Goal: Information Seeking & Learning: Learn about a topic

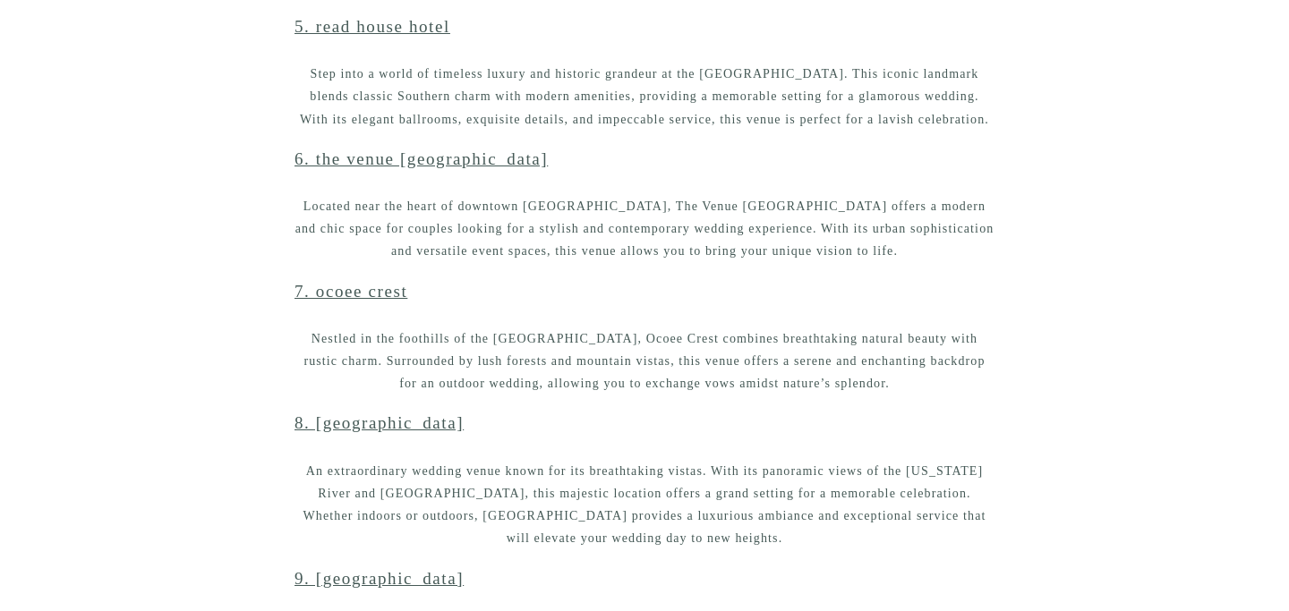
scroll to position [2846, 0]
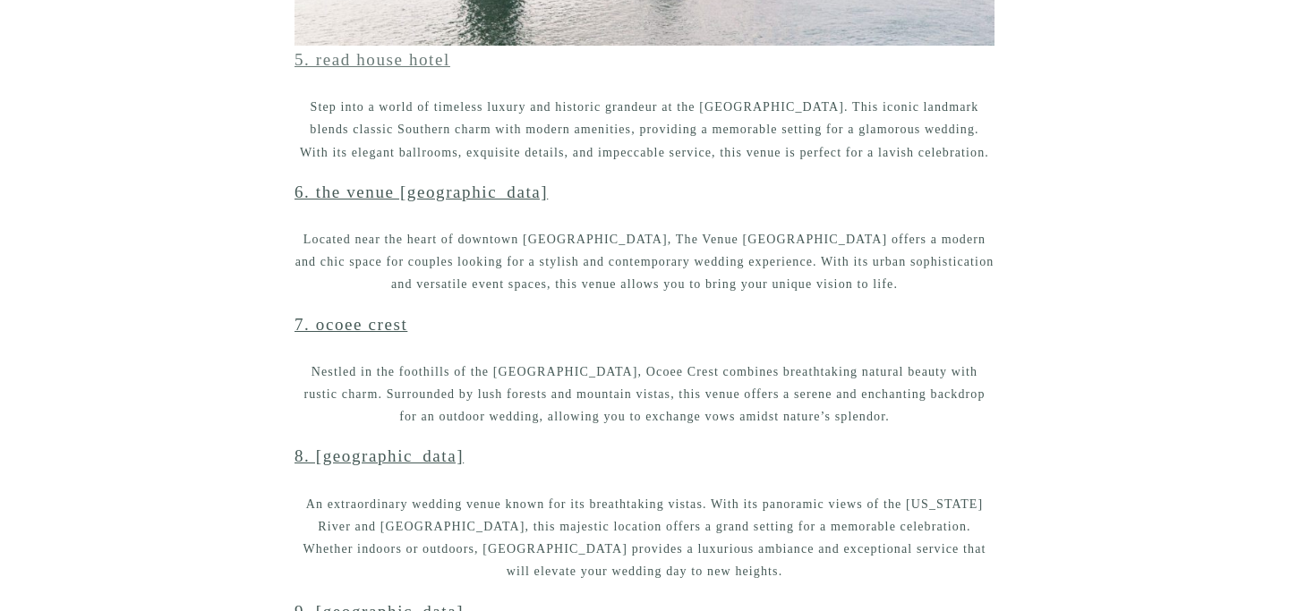
click at [386, 57] on link "5. Read House Hotel" at bounding box center [372, 59] width 156 height 19
click at [426, 190] on link "6. The Venue [GEOGRAPHIC_DATA]" at bounding box center [420, 192] width 253 height 19
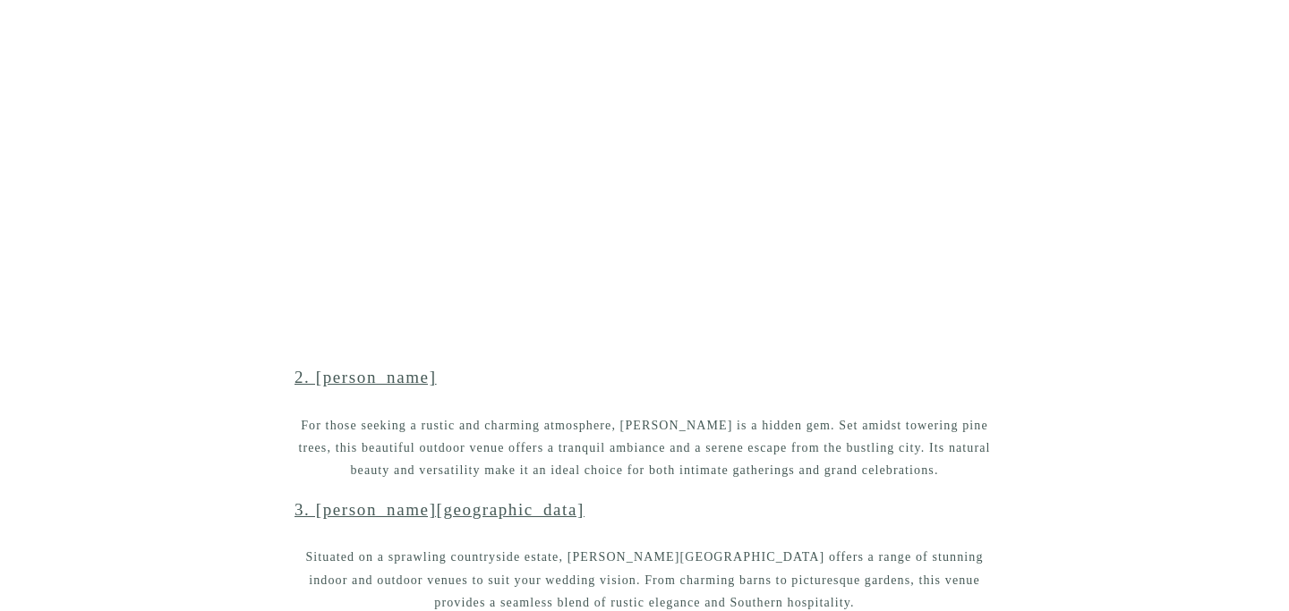
scroll to position [1192, 0]
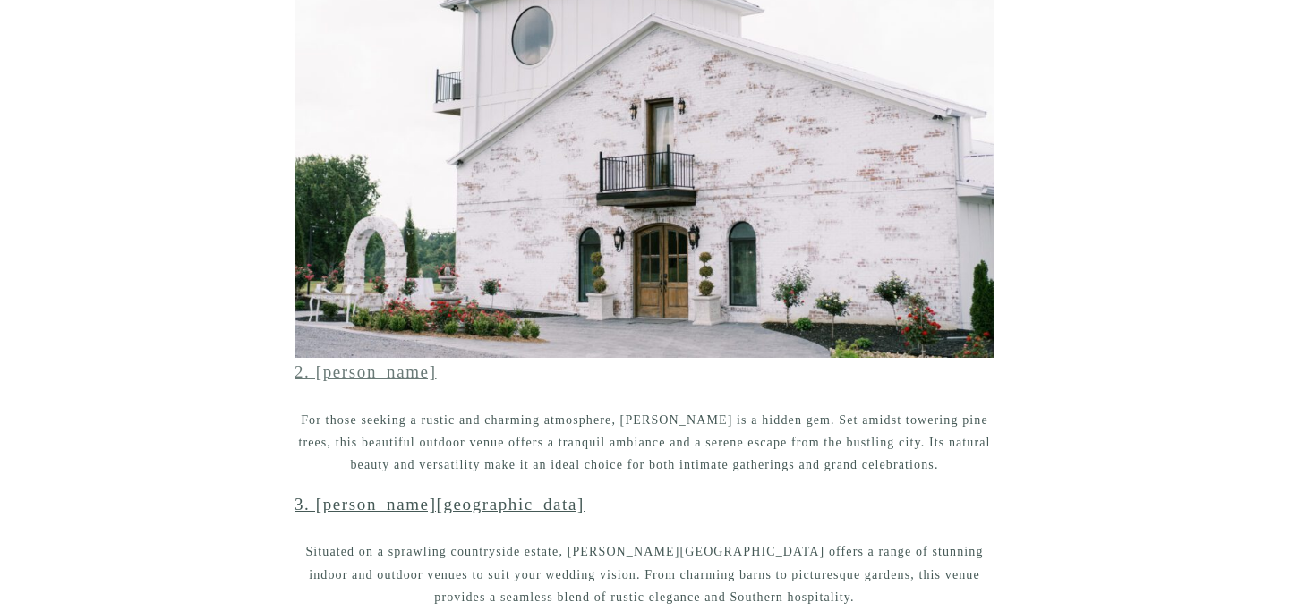
click at [368, 377] on link "2. [PERSON_NAME]" at bounding box center [365, 372] width 142 height 19
click at [376, 516] on h2 "3. [PERSON_NAME][GEOGRAPHIC_DATA]" at bounding box center [644, 505] width 700 height 29
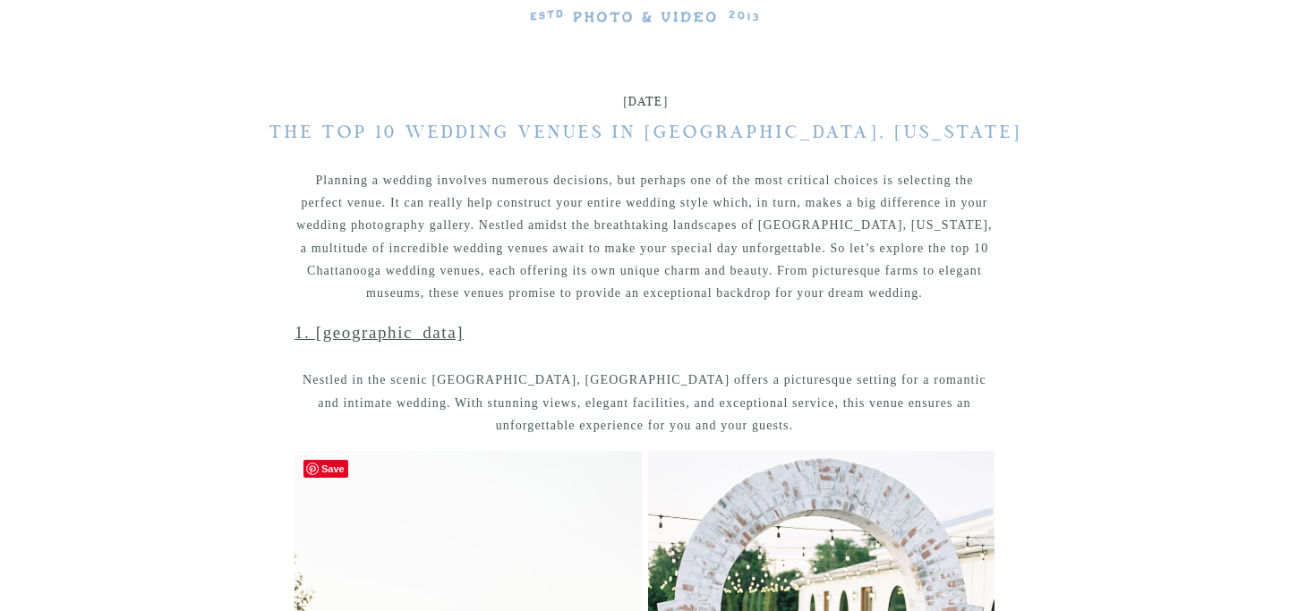
scroll to position [3, 0]
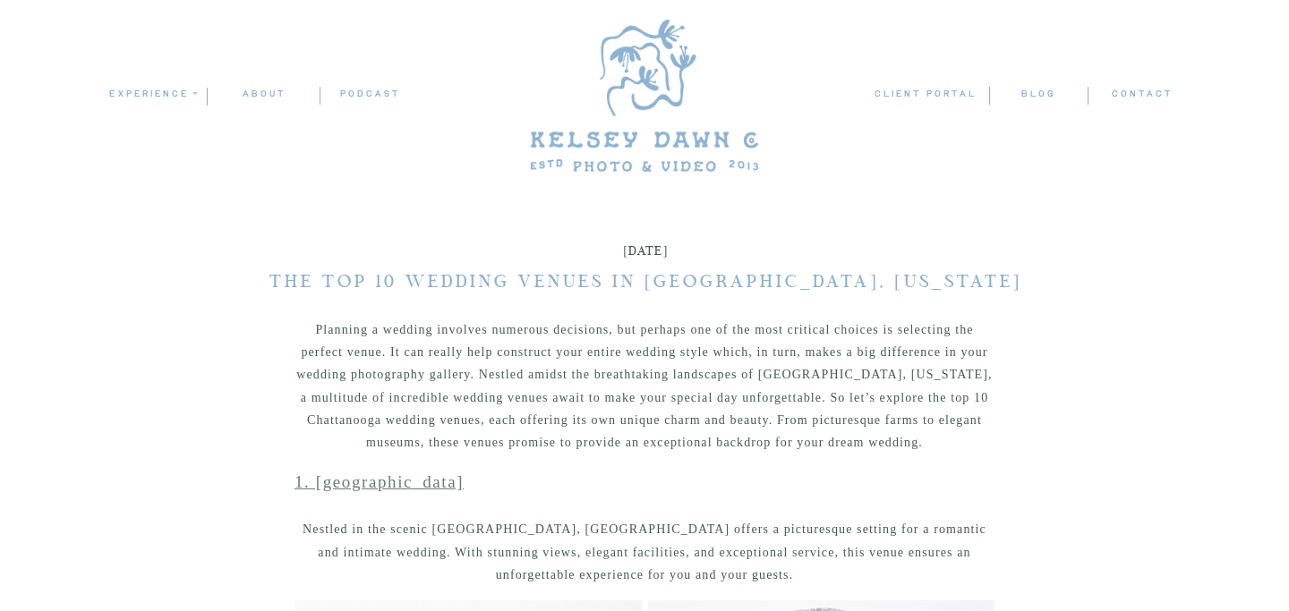
click at [369, 486] on link "1. [GEOGRAPHIC_DATA]" at bounding box center [378, 482] width 169 height 19
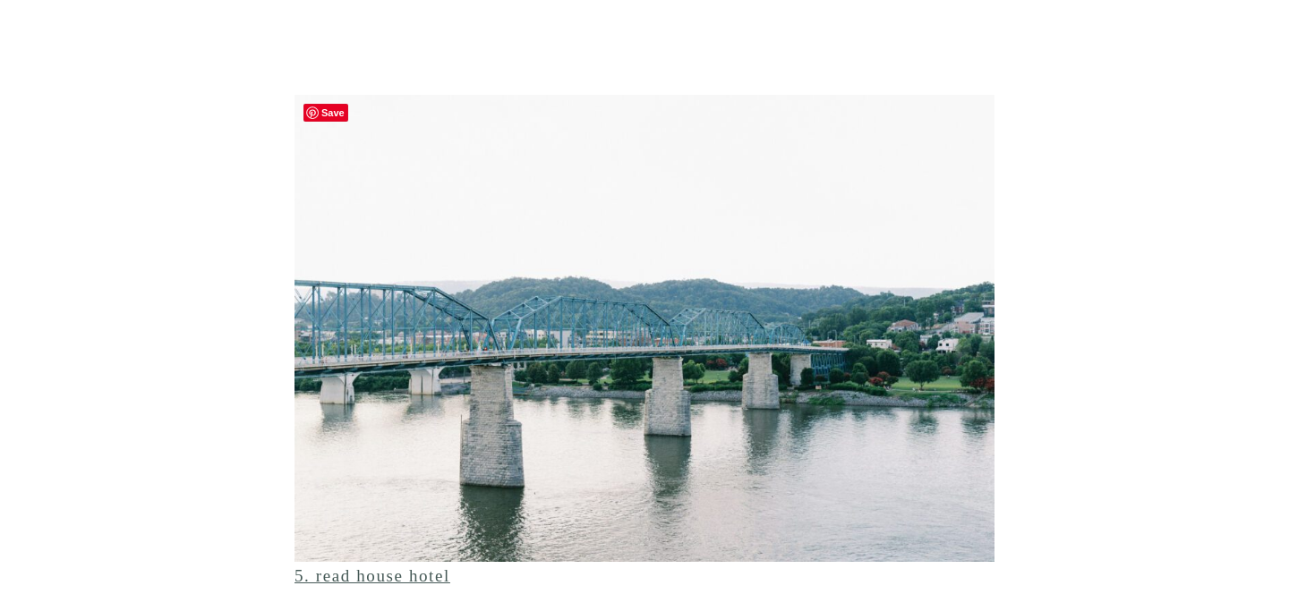
scroll to position [2718, 0]
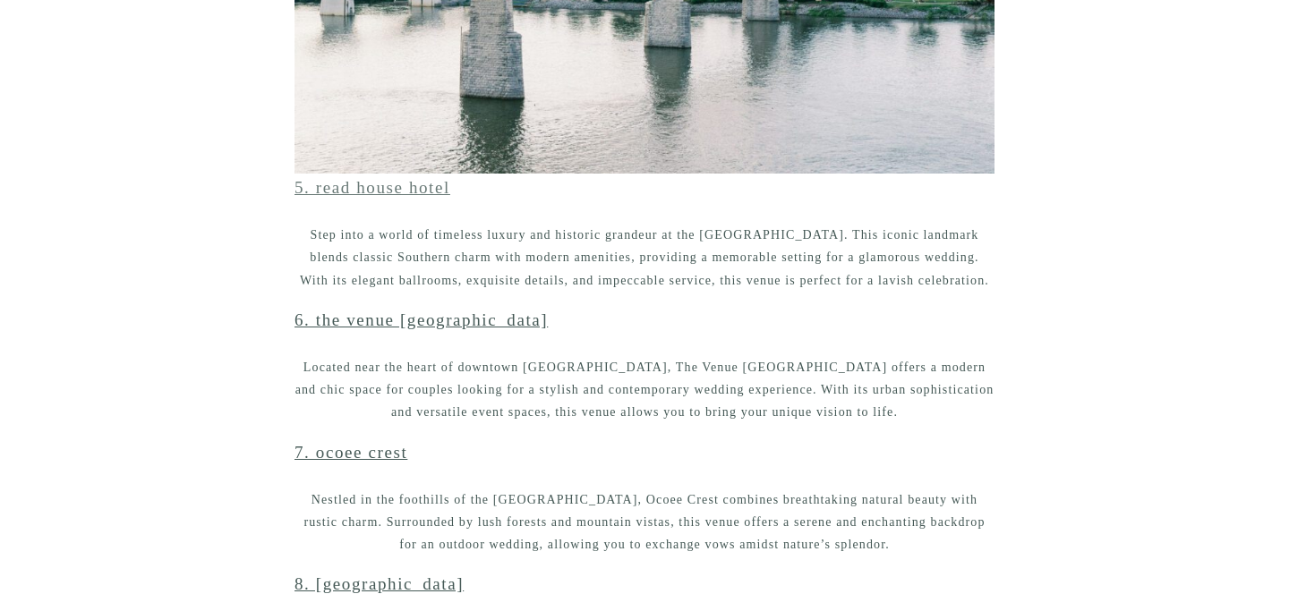
click at [411, 192] on link "5. Read House Hotel" at bounding box center [372, 187] width 156 height 19
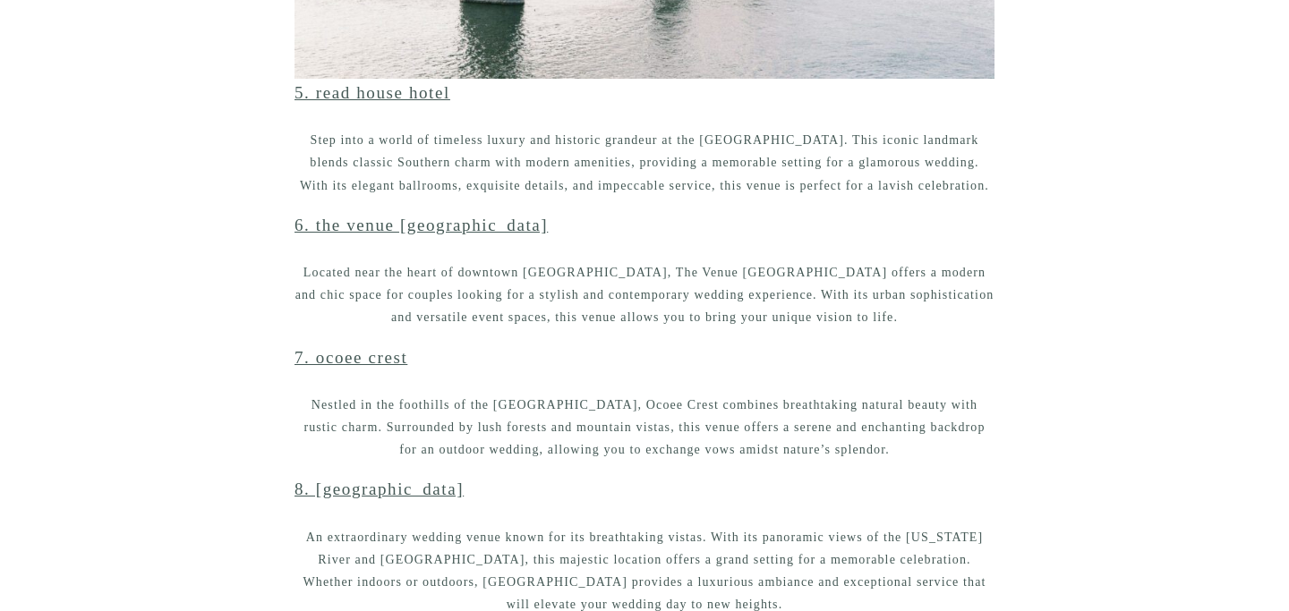
scroll to position [2825, 0]
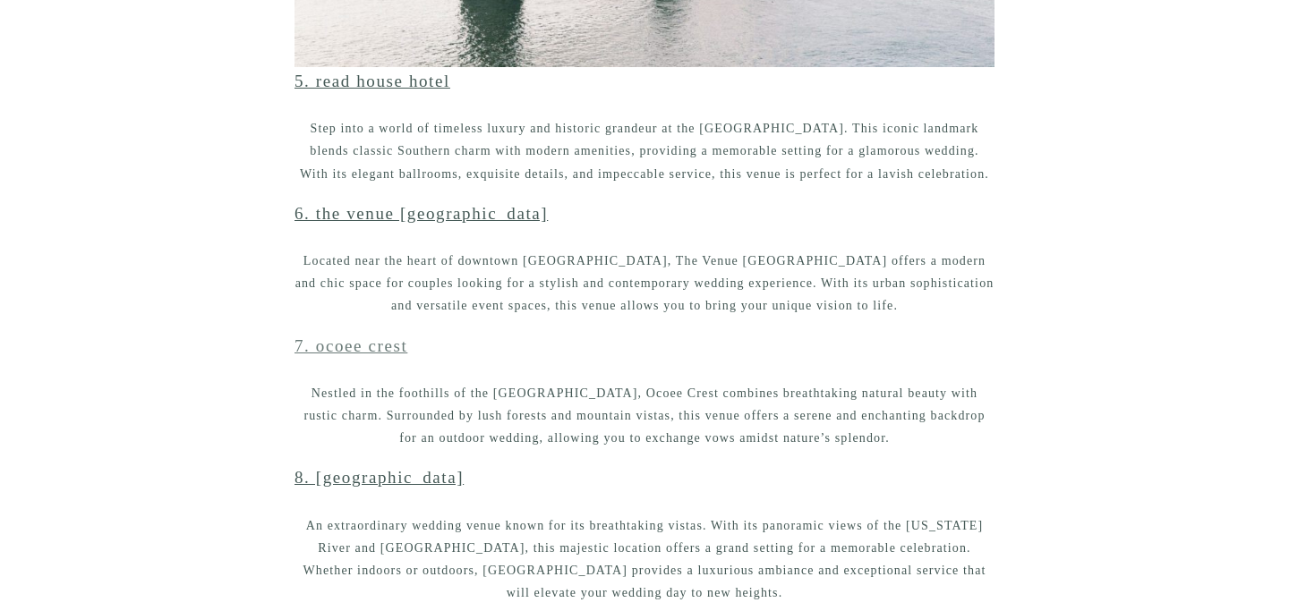
click at [367, 347] on link "7. Ocoee Crest" at bounding box center [350, 346] width 113 height 19
click at [361, 484] on link "8. [GEOGRAPHIC_DATA]" at bounding box center [378, 477] width 169 height 19
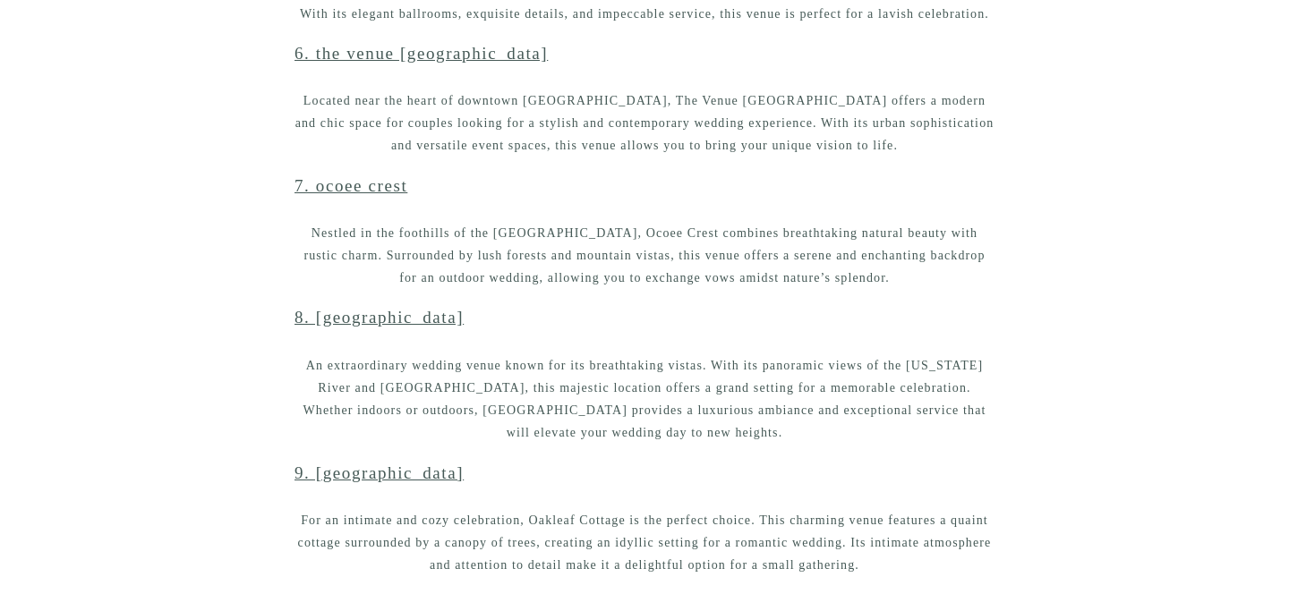
scroll to position [2984, 0]
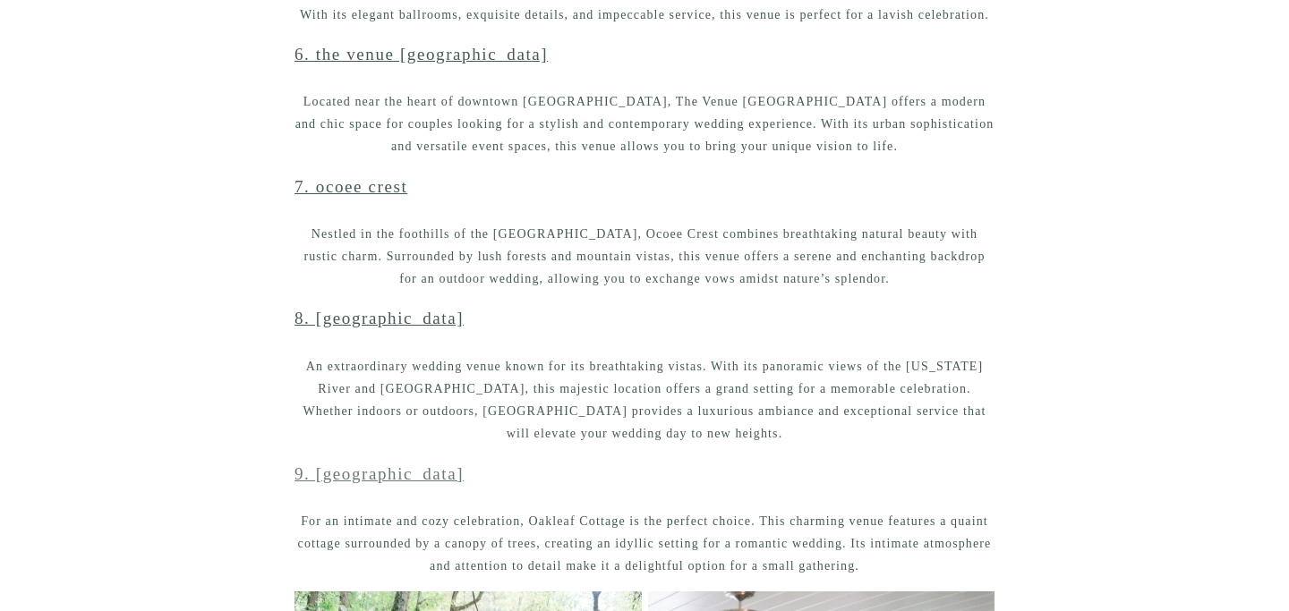
click at [388, 481] on link "9. [GEOGRAPHIC_DATA]" at bounding box center [378, 474] width 169 height 19
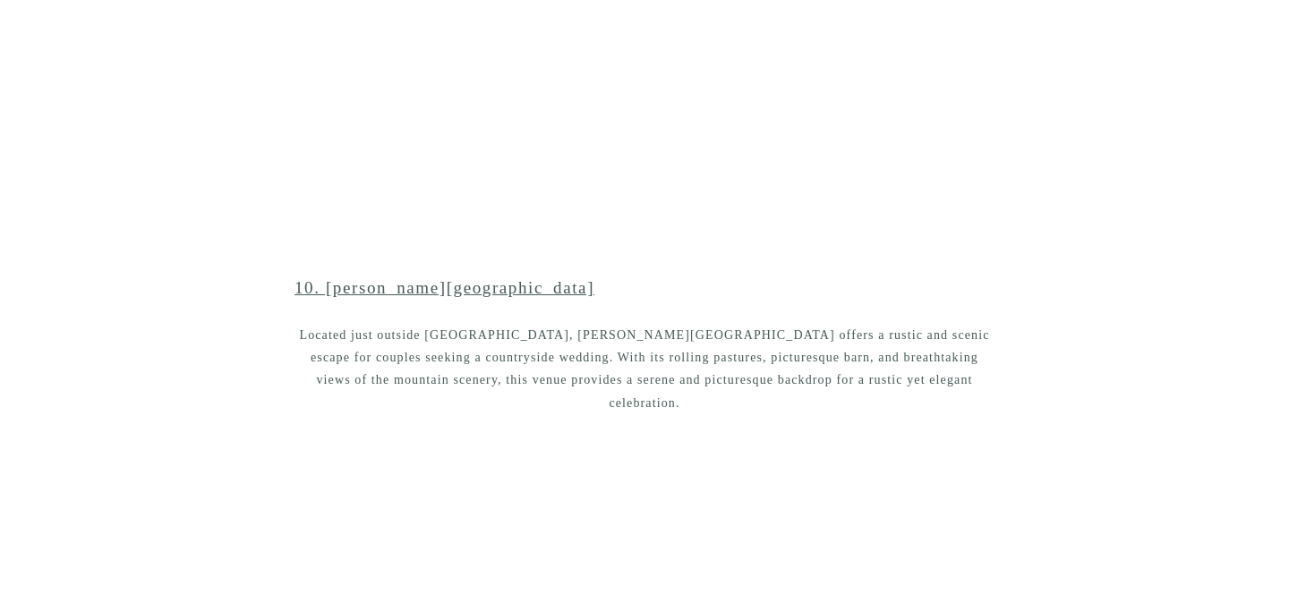
scroll to position [4351, 0]
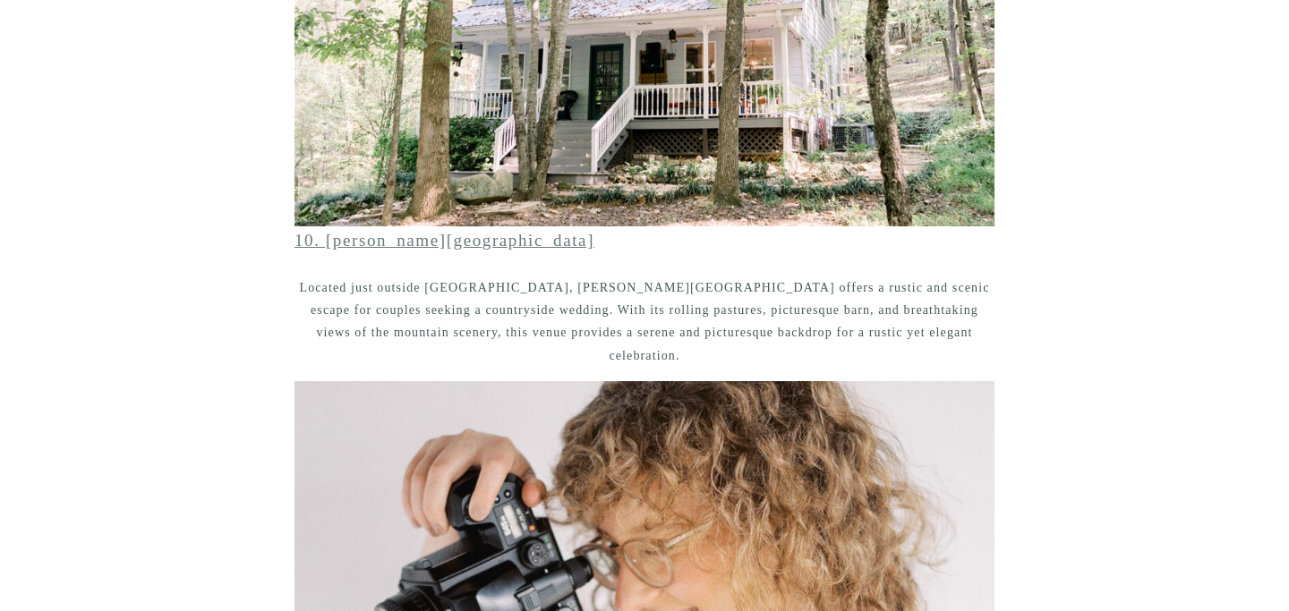
click at [439, 243] on link "10. [PERSON_NAME][GEOGRAPHIC_DATA]" at bounding box center [444, 240] width 300 height 19
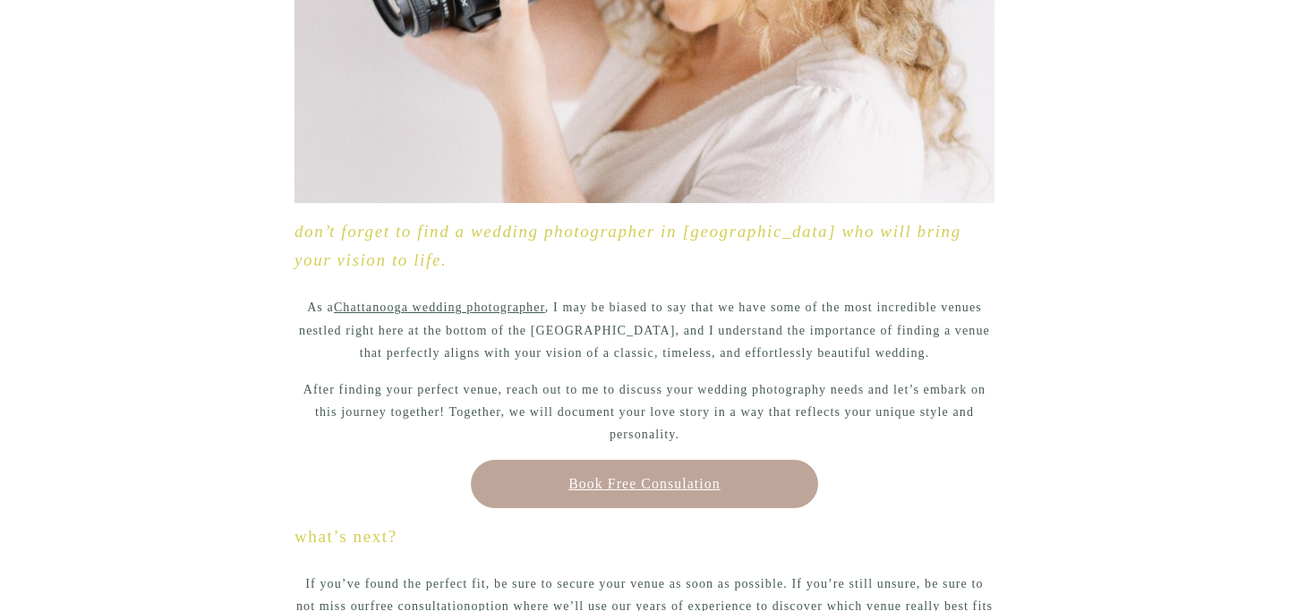
scroll to position [5329, 0]
